Goal: Complete application form

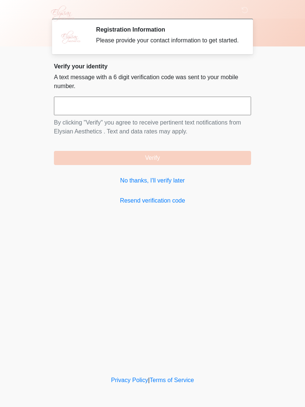
click at [242, 115] on input "text" at bounding box center [152, 106] width 197 height 19
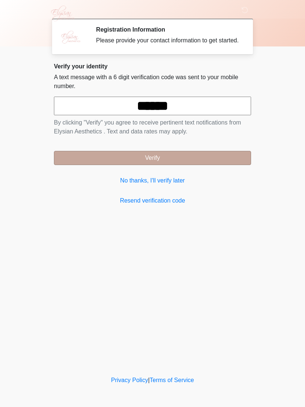
type input "******"
click at [219, 165] on button "Verify" at bounding box center [152, 158] width 197 height 14
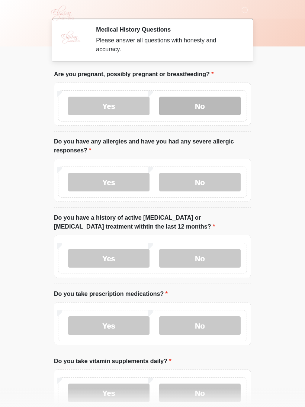
click at [213, 102] on label "No" at bounding box center [199, 106] width 81 height 19
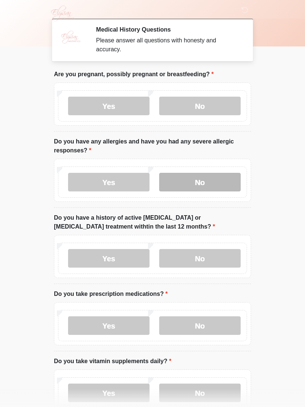
click at [212, 180] on label "No" at bounding box center [199, 182] width 81 height 19
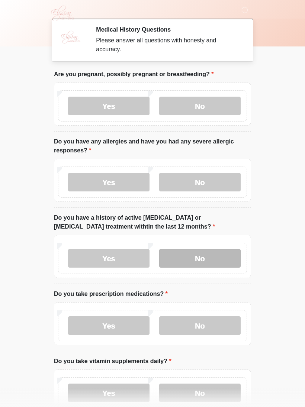
click at [216, 257] on label "No" at bounding box center [199, 258] width 81 height 19
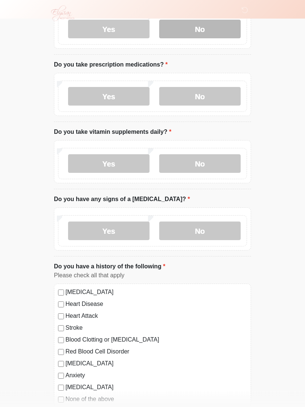
scroll to position [227, 0]
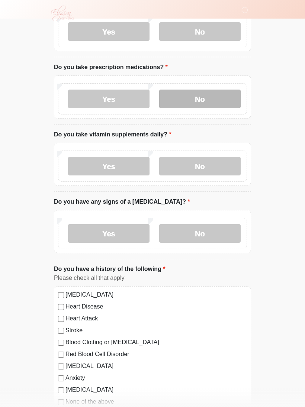
click at [215, 97] on label "No" at bounding box center [199, 99] width 81 height 19
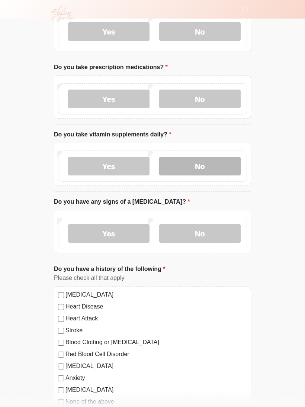
click at [220, 167] on label "No" at bounding box center [199, 166] width 81 height 19
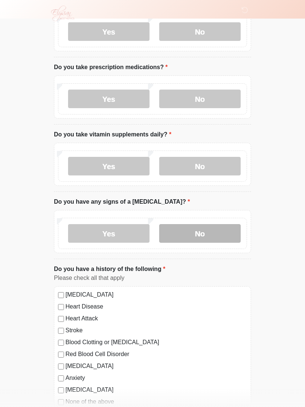
click at [219, 238] on label "No" at bounding box center [199, 233] width 81 height 19
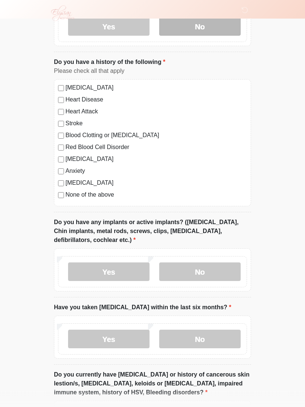
scroll to position [435, 0]
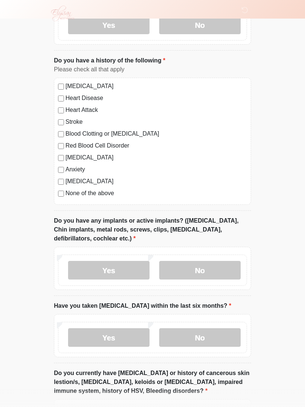
click at [106, 194] on label "None of the above" at bounding box center [155, 193] width 181 height 9
click at [215, 272] on label "No" at bounding box center [199, 270] width 81 height 19
click at [207, 336] on label "No" at bounding box center [199, 337] width 81 height 19
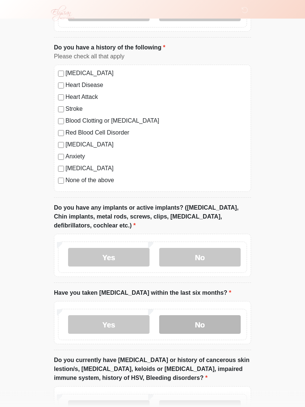
scroll to position [521, 0]
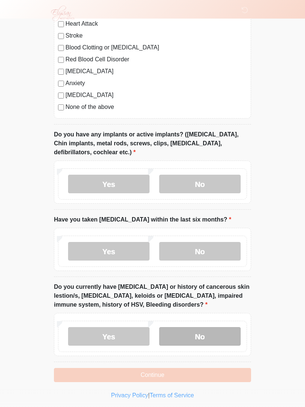
click at [204, 337] on label "No" at bounding box center [199, 336] width 81 height 19
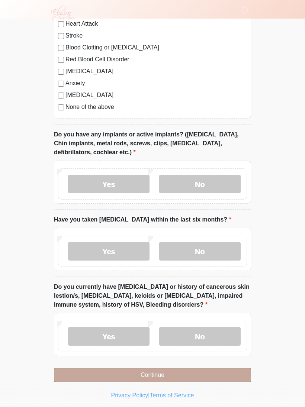
click at [208, 376] on button "Continue" at bounding box center [152, 375] width 197 height 14
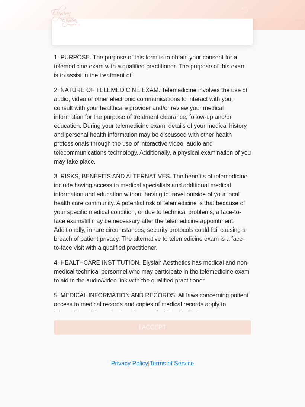
scroll to position [0, 0]
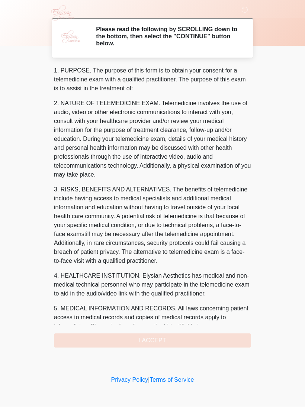
click at [186, 343] on div "1. PURPOSE. The purpose of this form is to obtain your consent for a telemedici…" at bounding box center [152, 207] width 197 height 281
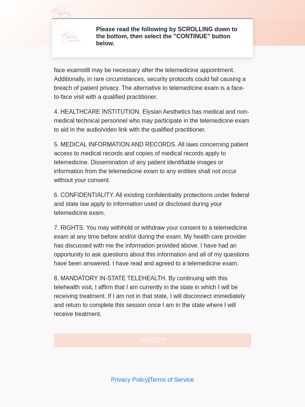
click at [185, 342] on div "1. PURPOSE. The purpose of this form is to obtain your consent for a telemedici…" at bounding box center [152, 207] width 197 height 281
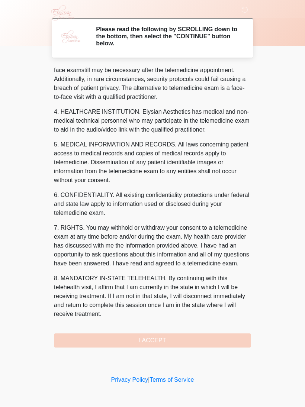
scroll to position [173, 0]
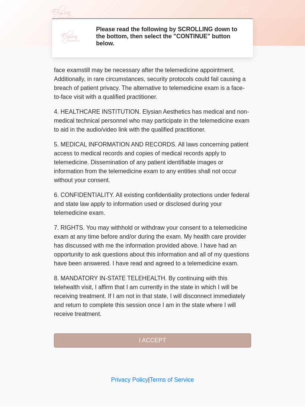
click at [169, 336] on button "I ACCEPT" at bounding box center [152, 341] width 197 height 14
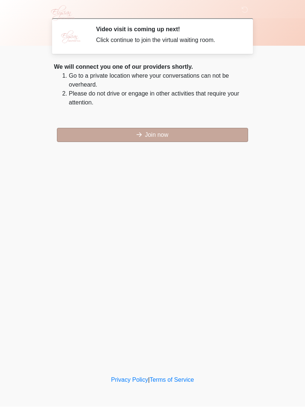
click at [201, 129] on button "Join now" at bounding box center [152, 135] width 191 height 14
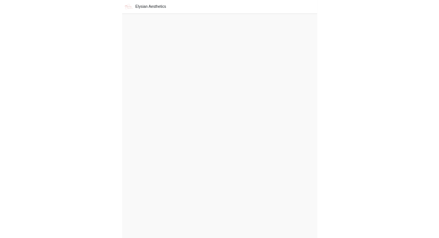
scroll to position [2, 0]
